Goal: Task Accomplishment & Management: Use online tool/utility

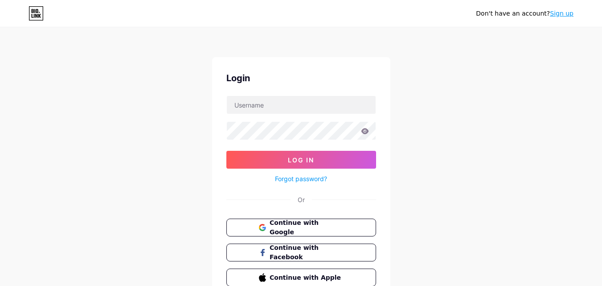
scroll to position [240, 0]
paste input "vestalrevus"
type input "vestalrevus"
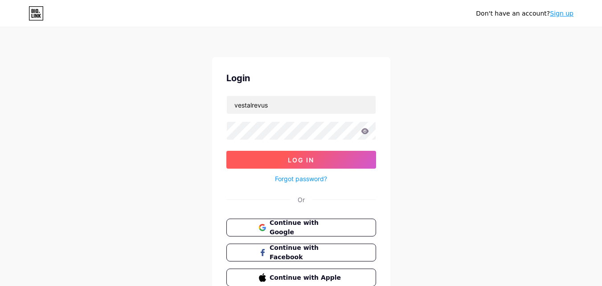
click at [292, 165] on button "Log In" at bounding box center [301, 160] width 150 height 18
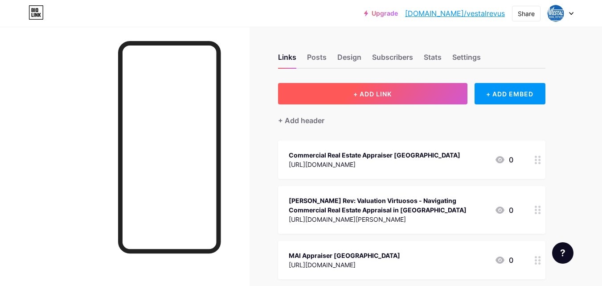
click at [337, 92] on button "+ ADD LINK" at bounding box center [372, 93] width 189 height 21
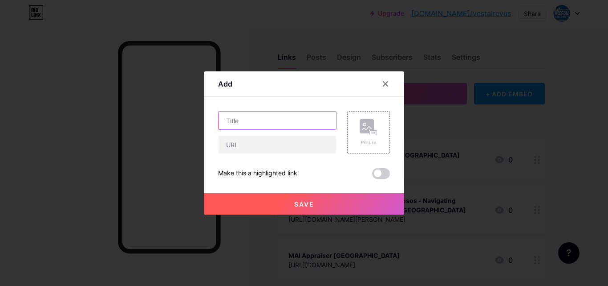
click at [251, 122] on input "text" at bounding box center [278, 120] width 118 height 18
paste input "Commercial Real Estate Near Me"
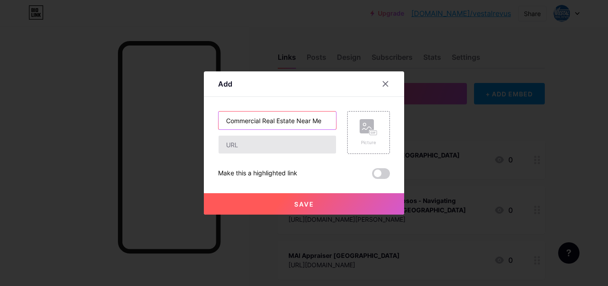
type input "Commercial Real Estate Near Me"
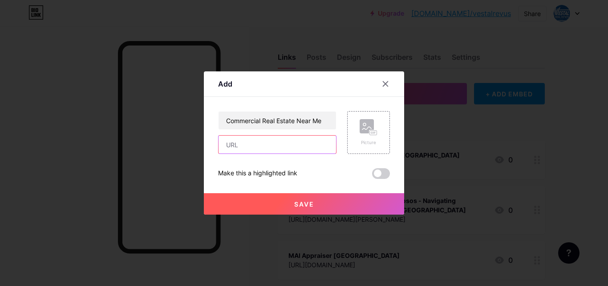
drag, startPoint x: 251, startPoint y: 148, endPoint x: 331, endPoint y: 186, distance: 89.3
click at [251, 148] on input "text" at bounding box center [278, 144] width 118 height 18
paste input "[URL][DOMAIN_NAME][PERSON_NAME]"
type input "[URL][DOMAIN_NAME][PERSON_NAME]"
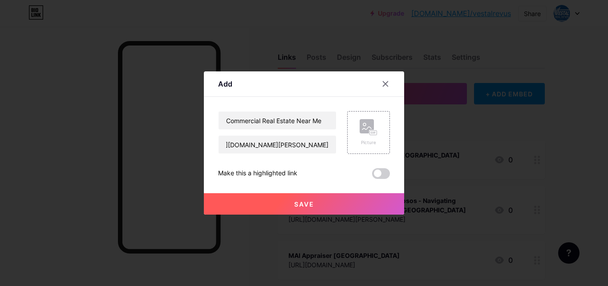
click at [314, 203] on span "Save" at bounding box center [304, 204] width 20 height 8
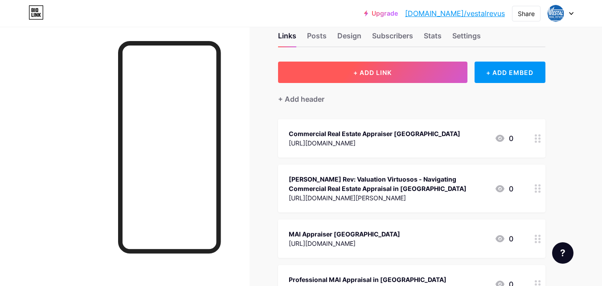
scroll to position [0, 0]
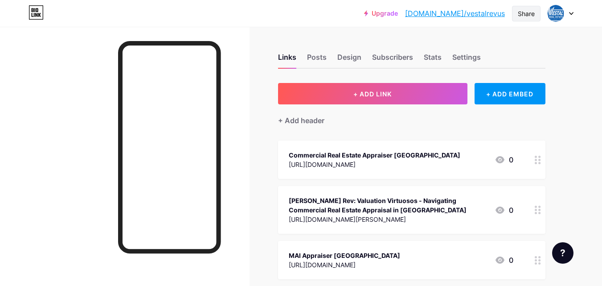
click at [526, 18] on div "Share" at bounding box center [526, 13] width 17 height 9
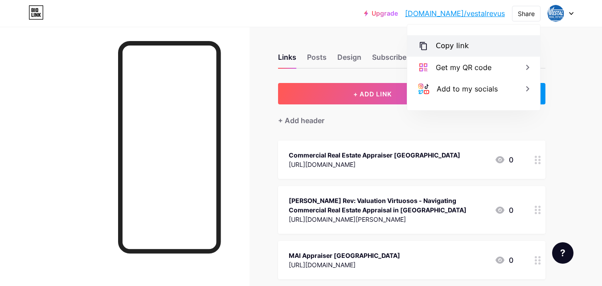
click at [469, 46] on div "Copy link" at bounding box center [473, 45] width 133 height 21
type textarea "[URL][DOMAIN_NAME]"
